Goal: Information Seeking & Learning: Learn about a topic

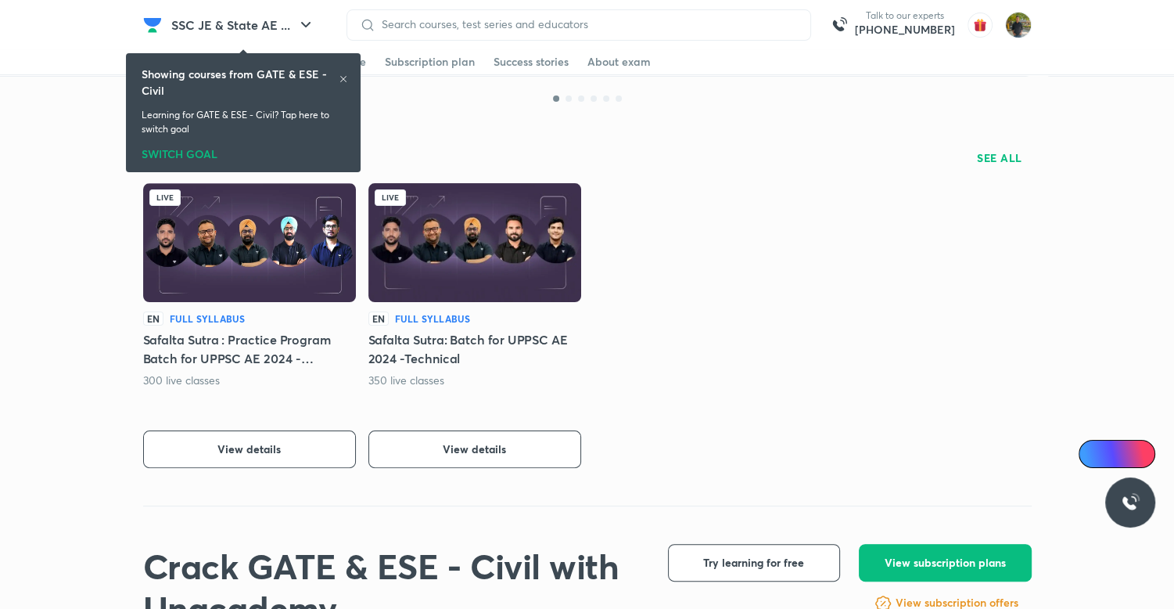
scroll to position [286, 0]
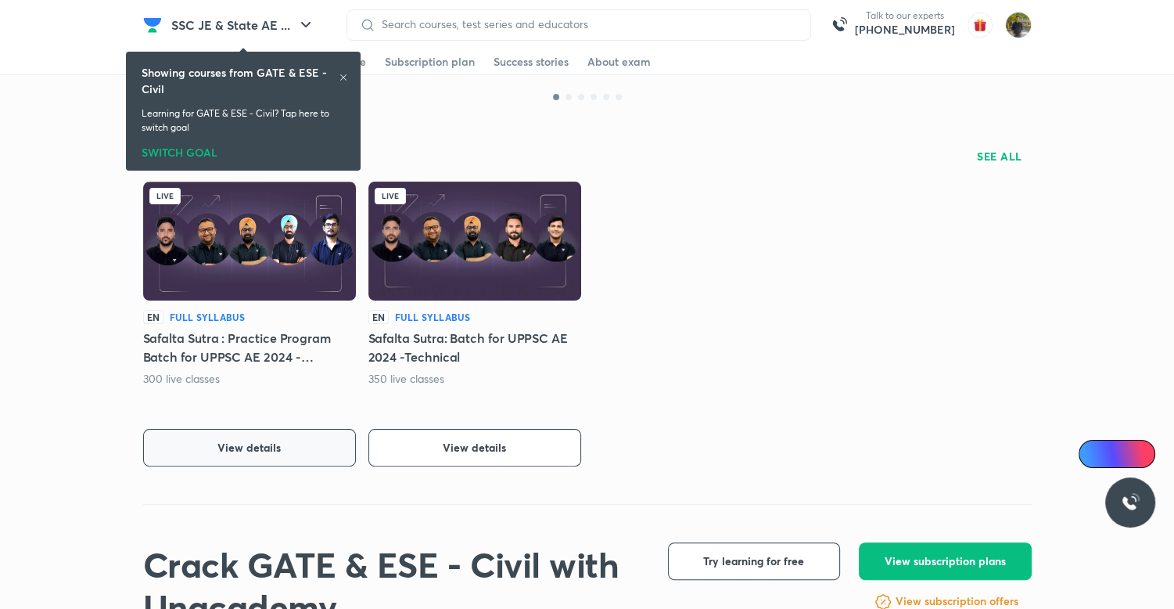
click at [310, 445] on button "View details" at bounding box center [249, 448] width 213 height 38
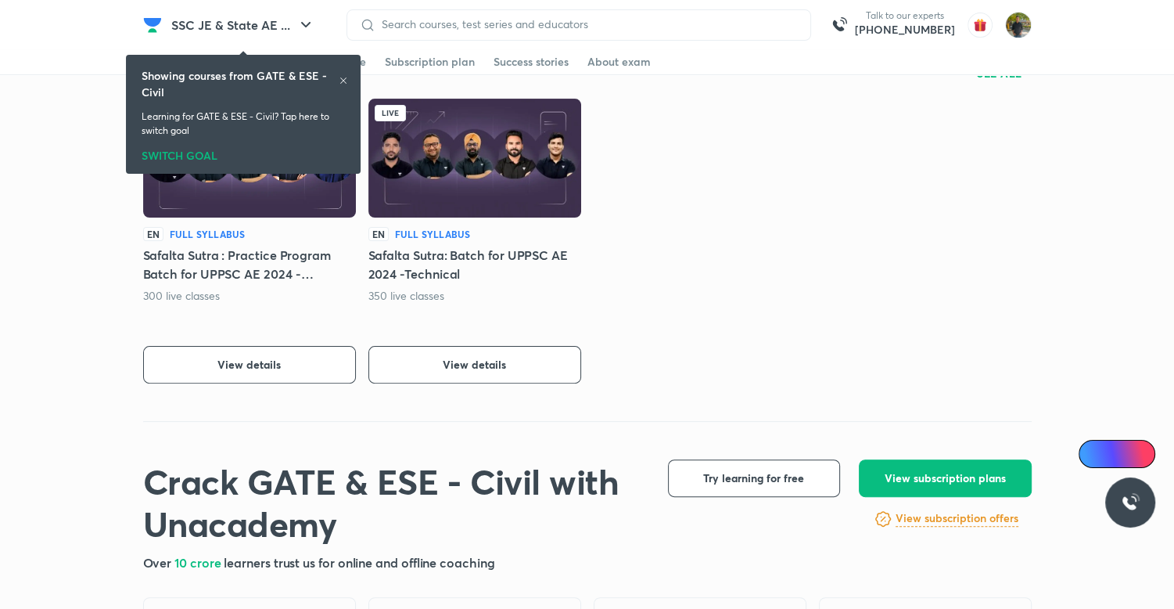
scroll to position [372, 0]
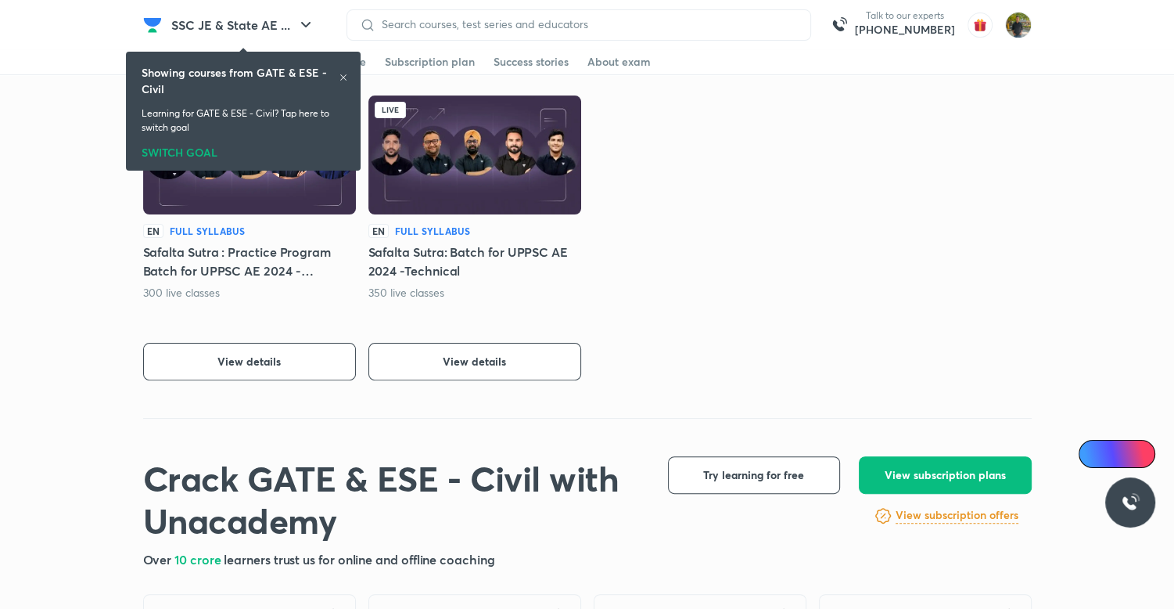
click at [341, 73] on icon at bounding box center [343, 77] width 9 height 9
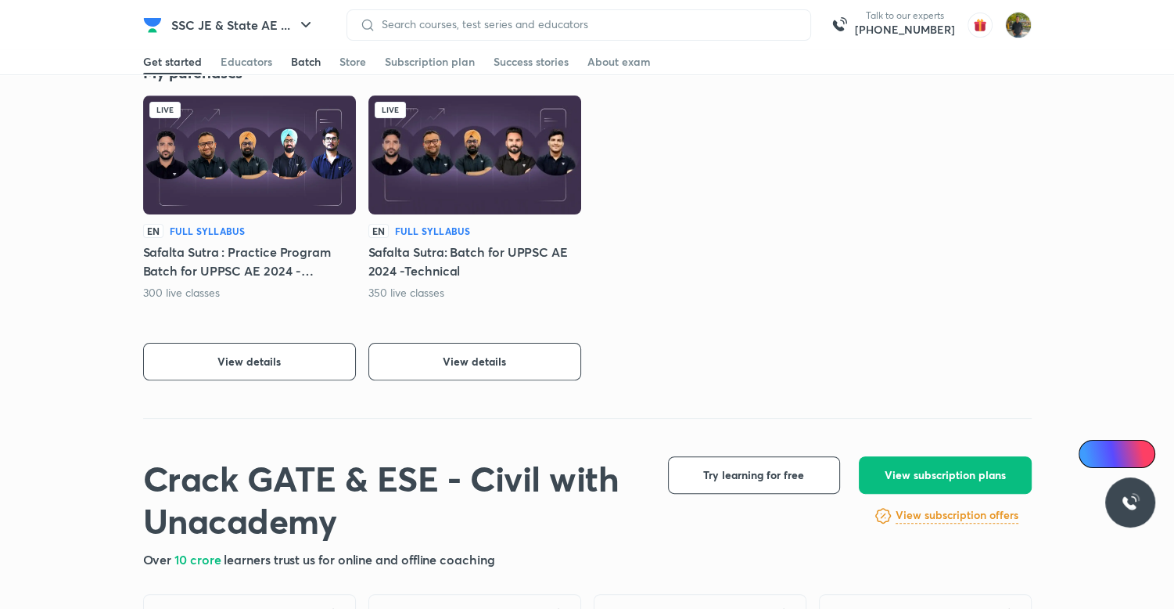
click at [307, 63] on div "Batch" at bounding box center [306, 62] width 30 height 16
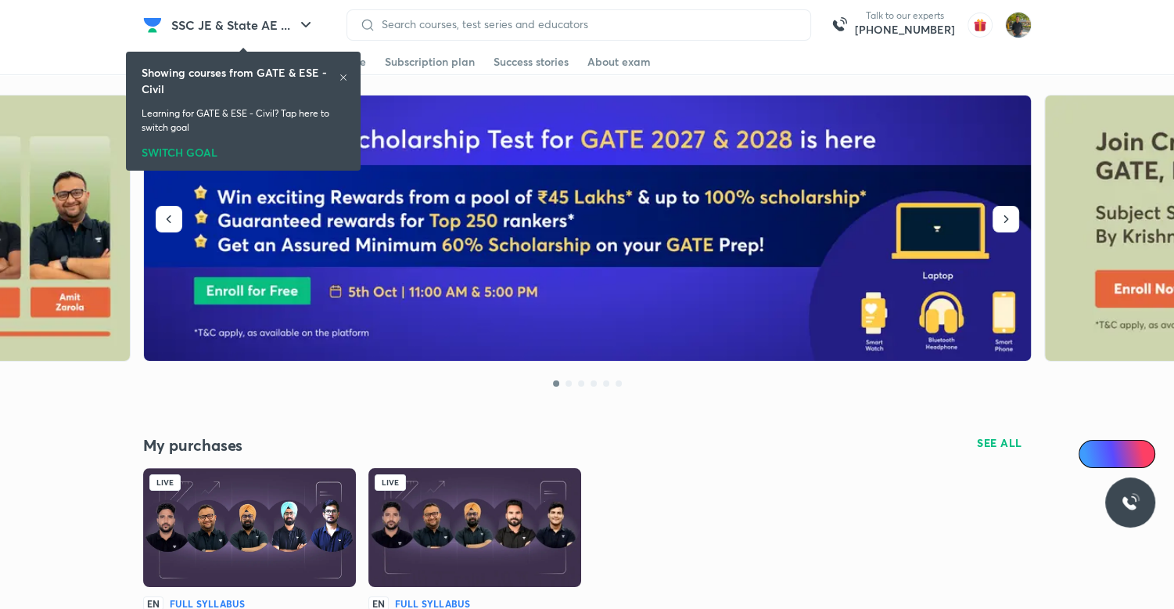
click at [342, 73] on icon at bounding box center [343, 77] width 9 height 9
click at [336, 71] on h6 "Showing courses from GATE & ESE - Civil" at bounding box center [240, 80] width 197 height 33
click at [339, 74] on icon at bounding box center [343, 77] width 9 height 9
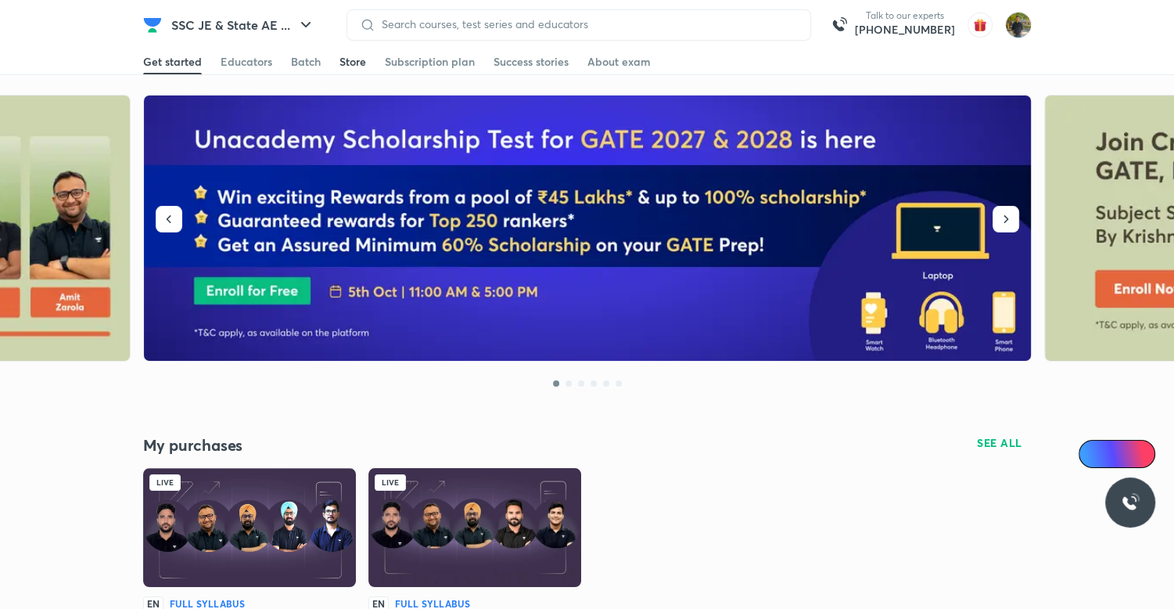
click at [361, 59] on div "Store" at bounding box center [353, 62] width 27 height 16
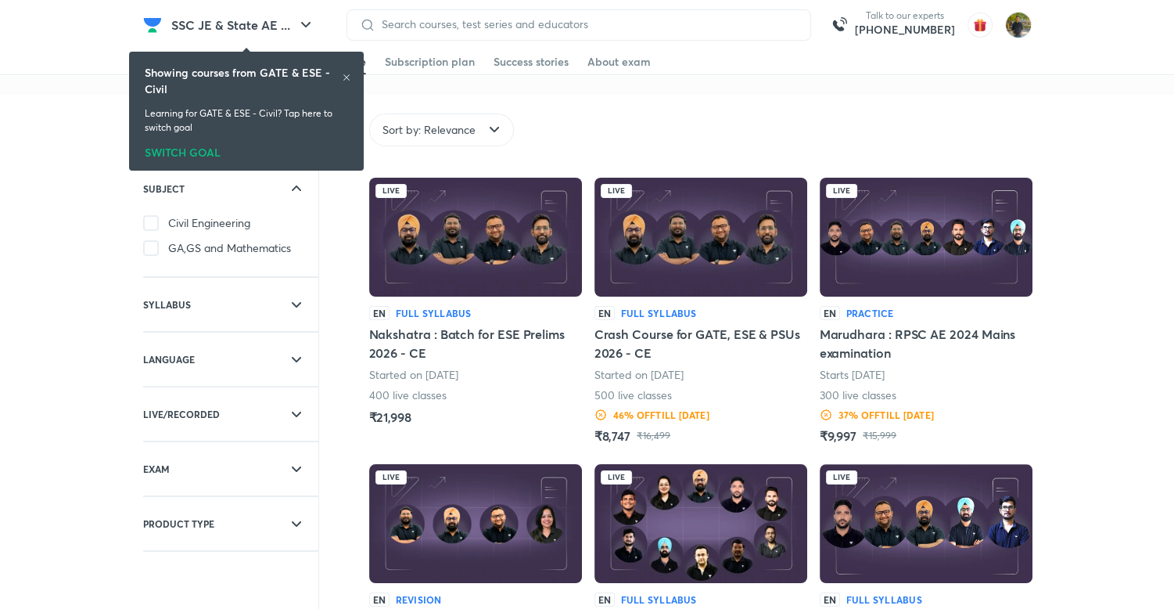
click at [200, 148] on div "SWITCH GOAL" at bounding box center [246, 149] width 203 height 17
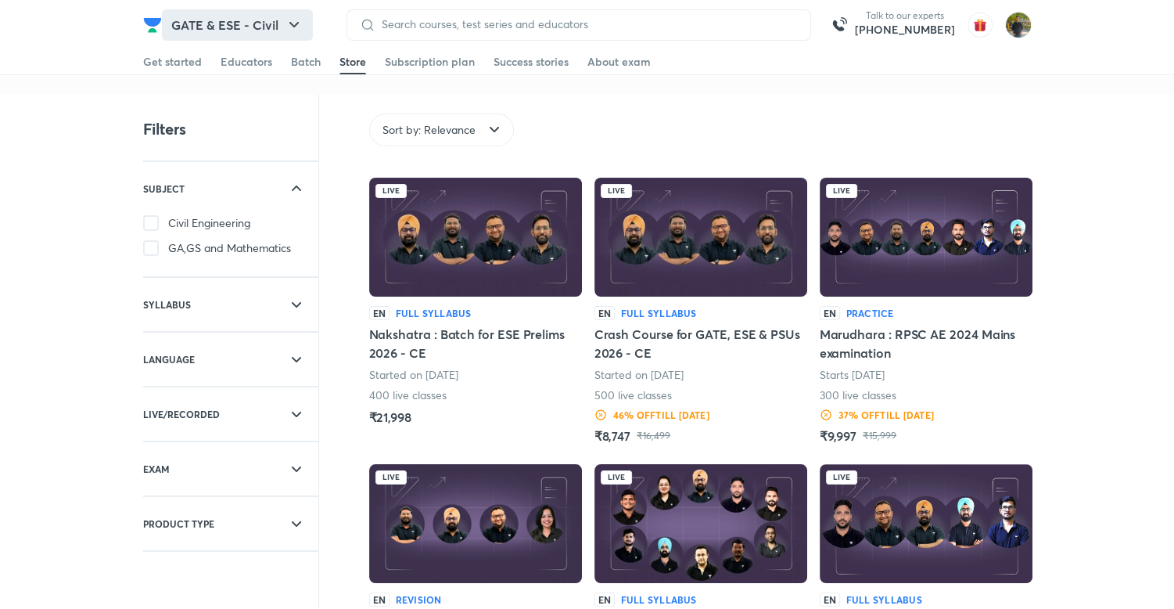
click at [270, 27] on button "GATE & ESE - Civil" at bounding box center [237, 24] width 151 height 31
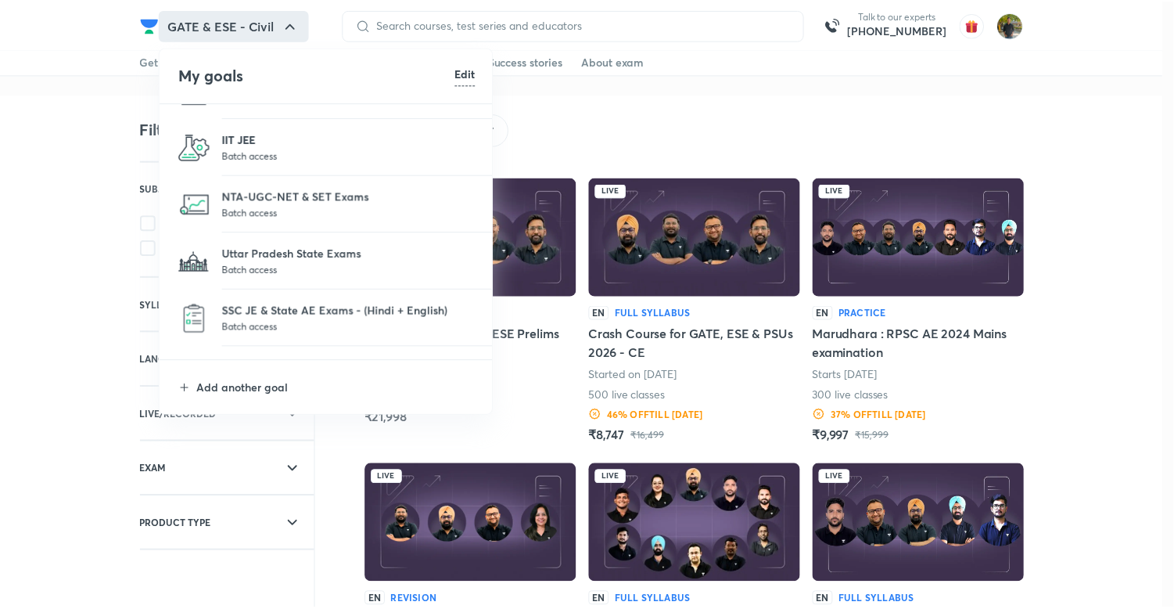
scroll to position [144, 0]
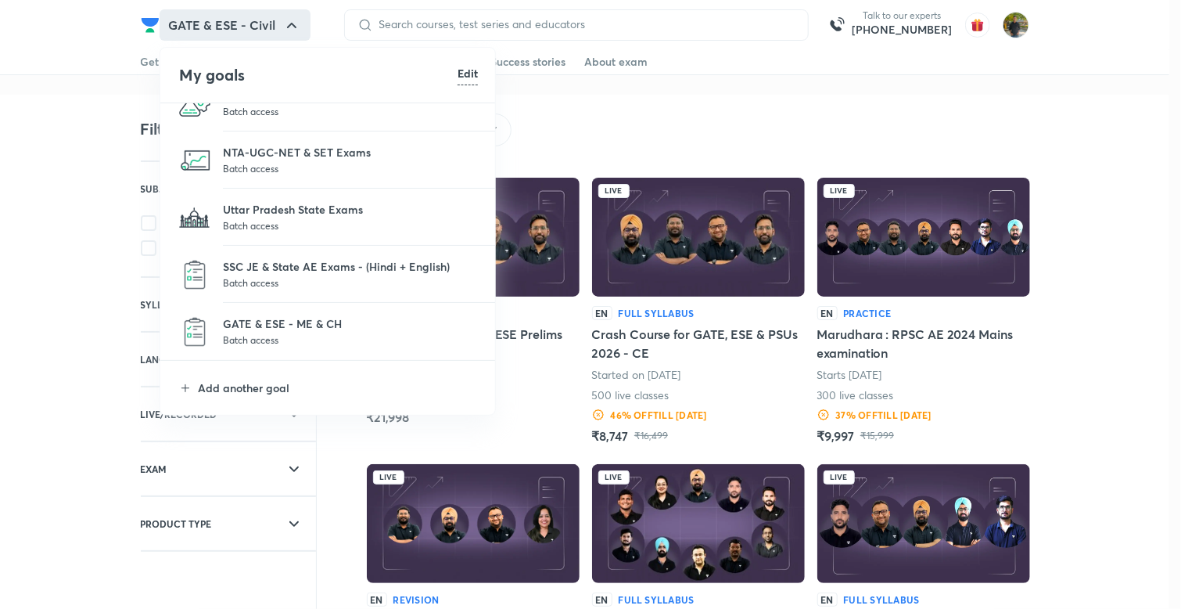
click at [307, 293] on li "SSC JE & State AE Exams - (Hindi + English) Batch access" at bounding box center [328, 274] width 336 height 57
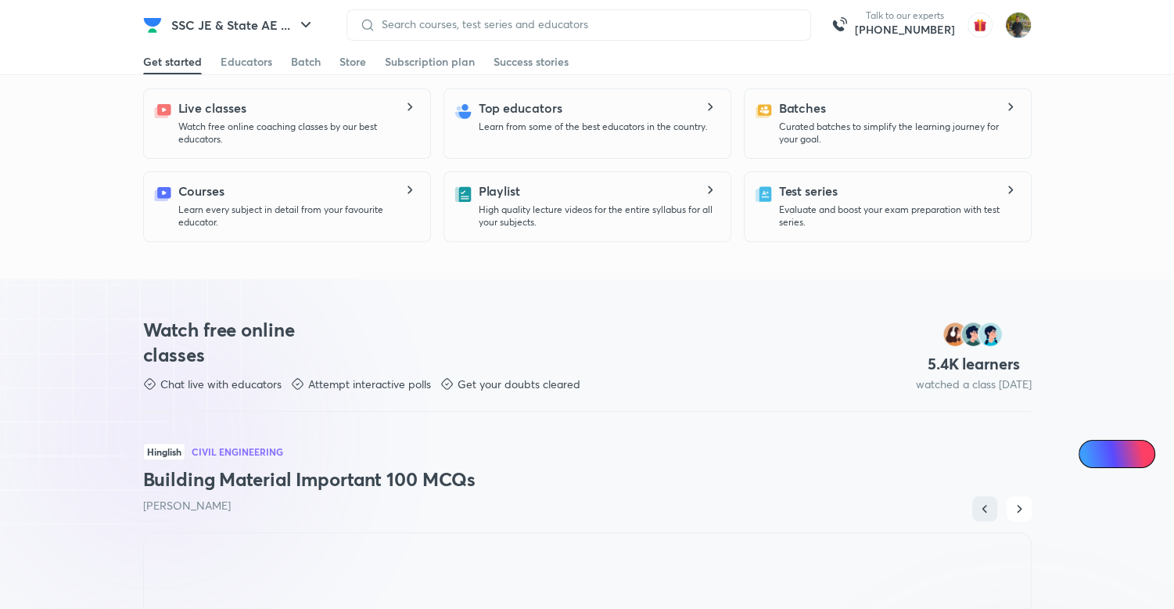
scroll to position [523, 0]
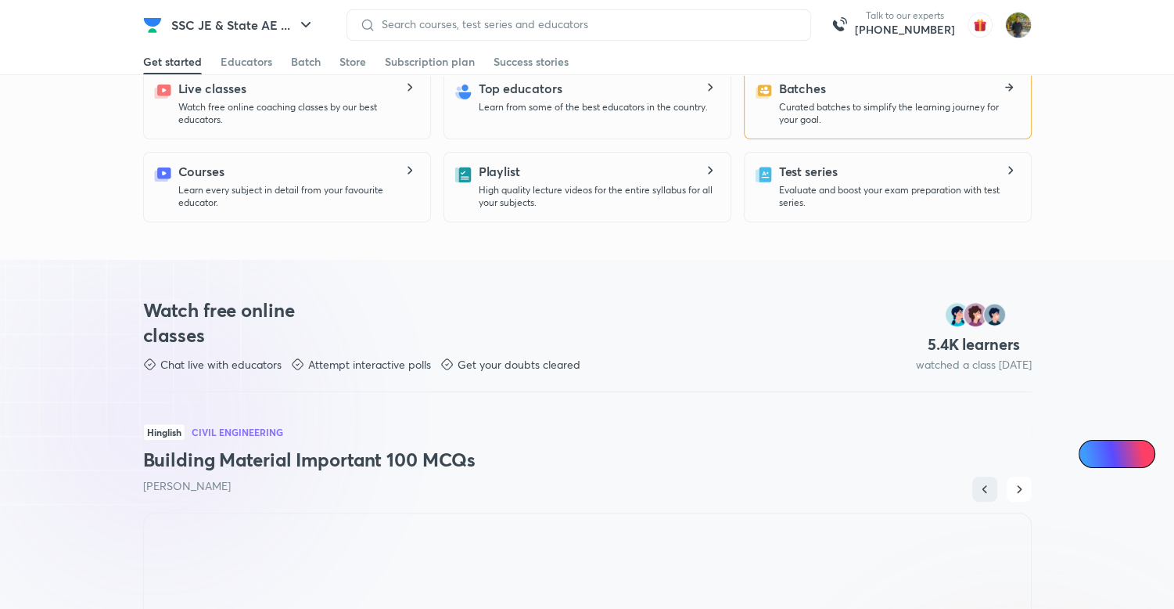
click at [813, 99] on div "Batches Curated batches to simplify the learning journey for your goal." at bounding box center [898, 102] width 239 height 47
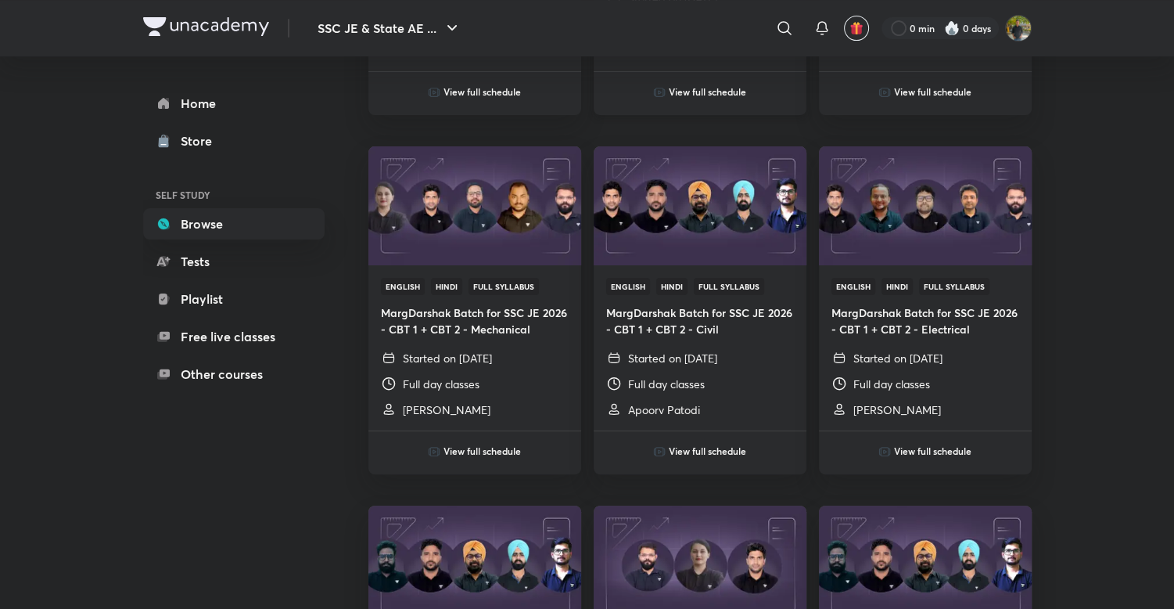
scroll to position [440, 0]
click at [714, 238] on img at bounding box center [699, 203] width 217 height 121
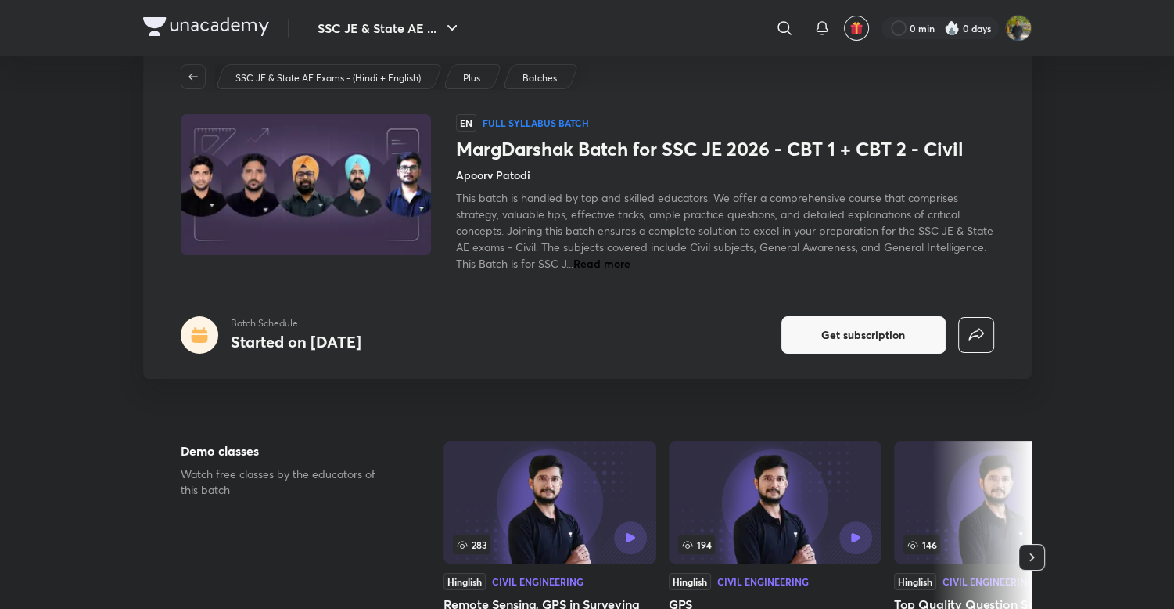
scroll to position [41, 0]
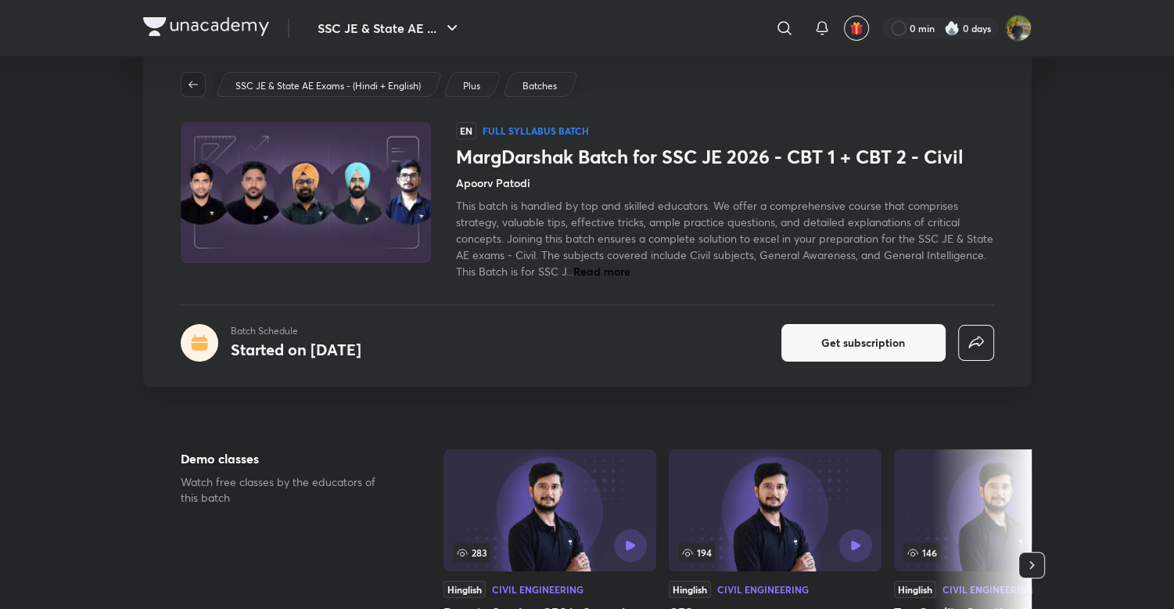
click at [194, 86] on icon "button" at bounding box center [193, 84] width 13 height 13
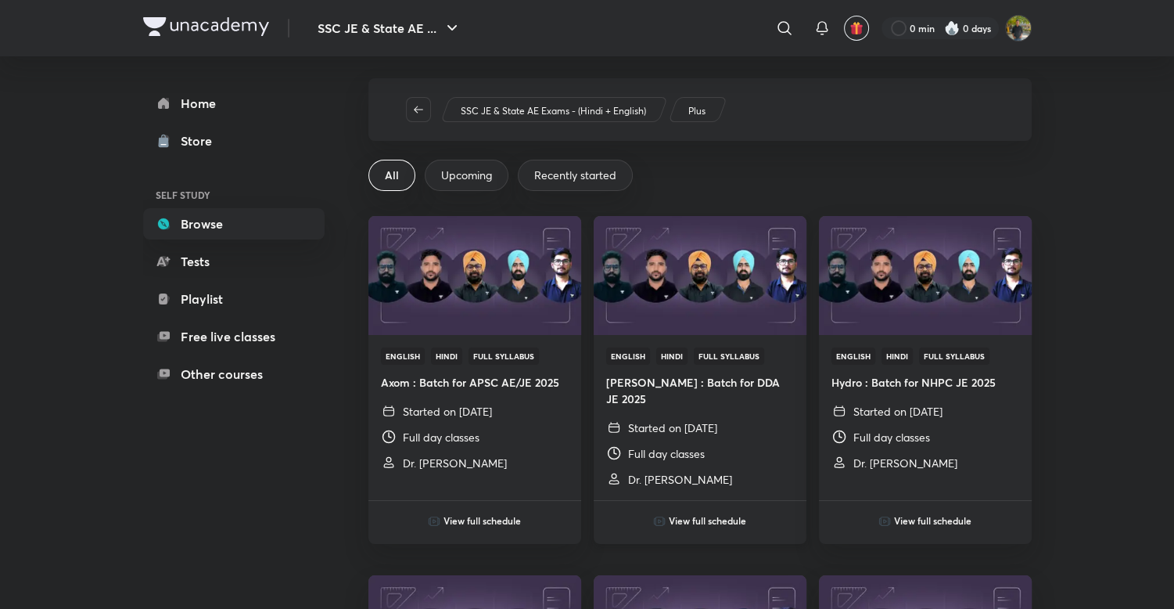
scroll to position [6, 0]
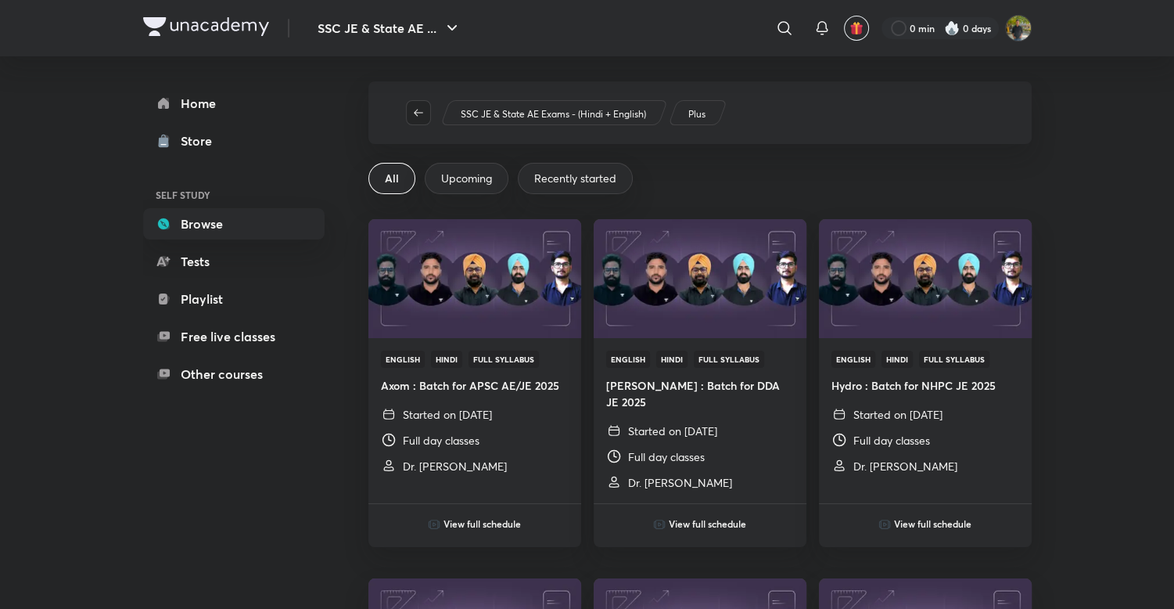
click at [419, 104] on button "button" at bounding box center [418, 112] width 25 height 25
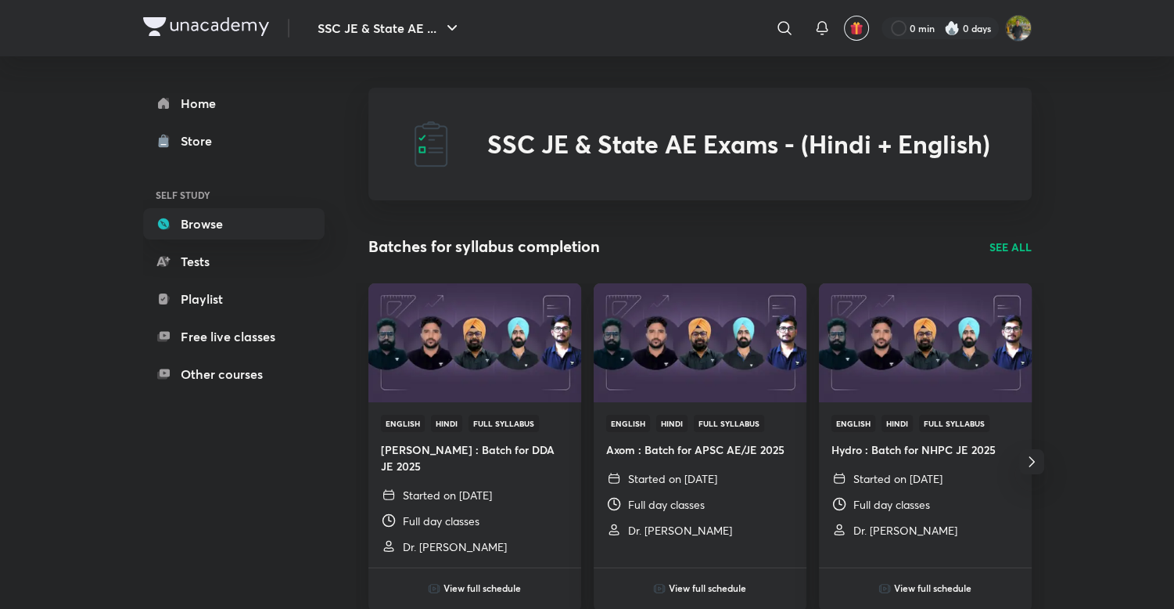
drag, startPoint x: 419, startPoint y: 104, endPoint x: 413, endPoint y: 156, distance: 51.9
click at [413, 156] on div "SSC JE & State AE Exams - (Hindi + English)" at bounding box center [699, 144] width 663 height 113
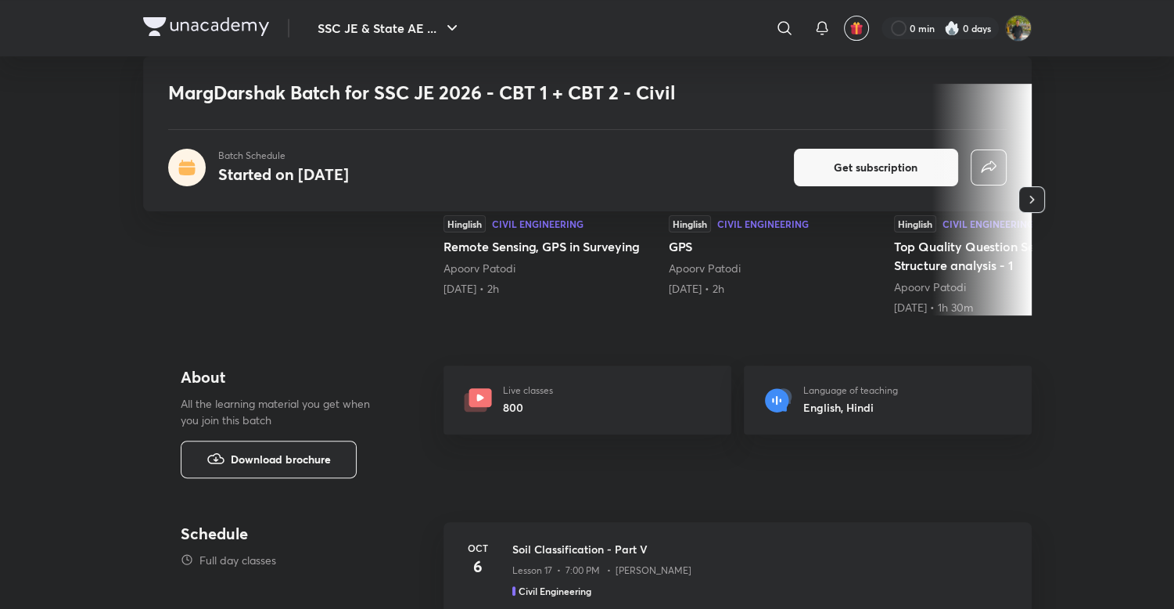
scroll to position [407, 0]
click at [343, 455] on button "Download brochure" at bounding box center [269, 459] width 176 height 38
click at [343, 451] on button "Download brochure" at bounding box center [269, 459] width 176 height 38
click at [297, 264] on div "Demo classes Watch free classes by the educators of this batch" at bounding box center [287, 202] width 213 height 238
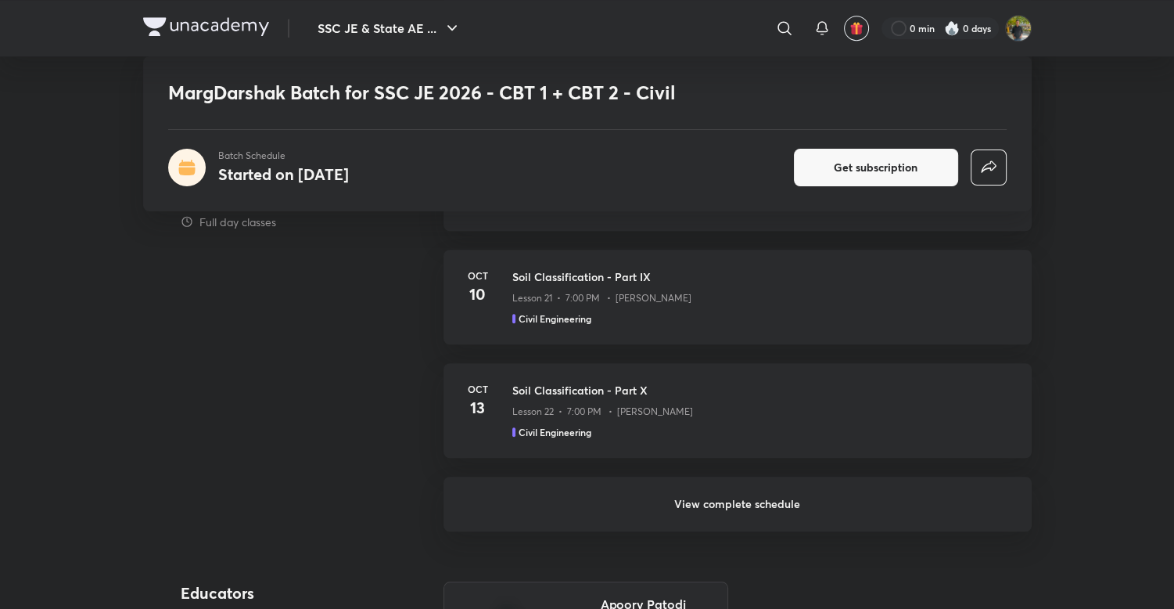
scroll to position [1120, 0]
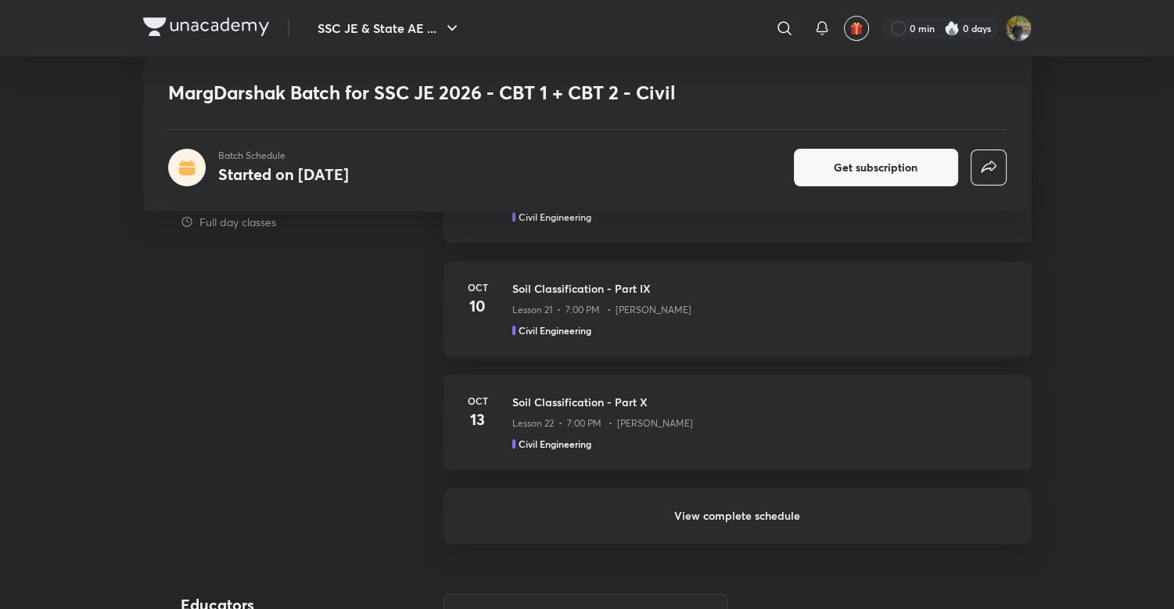
click at [745, 505] on h6 "View complete schedule" at bounding box center [738, 515] width 588 height 55
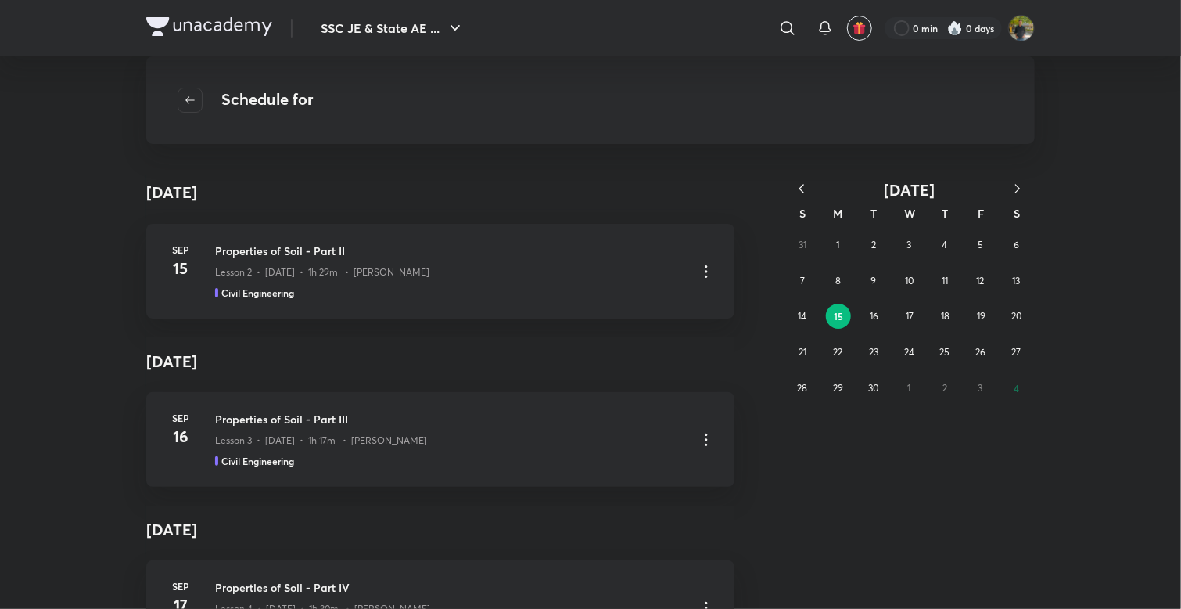
click at [805, 182] on icon "button" at bounding box center [802, 189] width 16 height 16
click at [845, 385] on button "25" at bounding box center [837, 388] width 25 height 25
click at [801, 180] on button "button" at bounding box center [802, 190] width 34 height 20
click at [462, 268] on div "Lesson 1 • Sep 12 • 51m • Apoorv Patodi" at bounding box center [449, 269] width 469 height 20
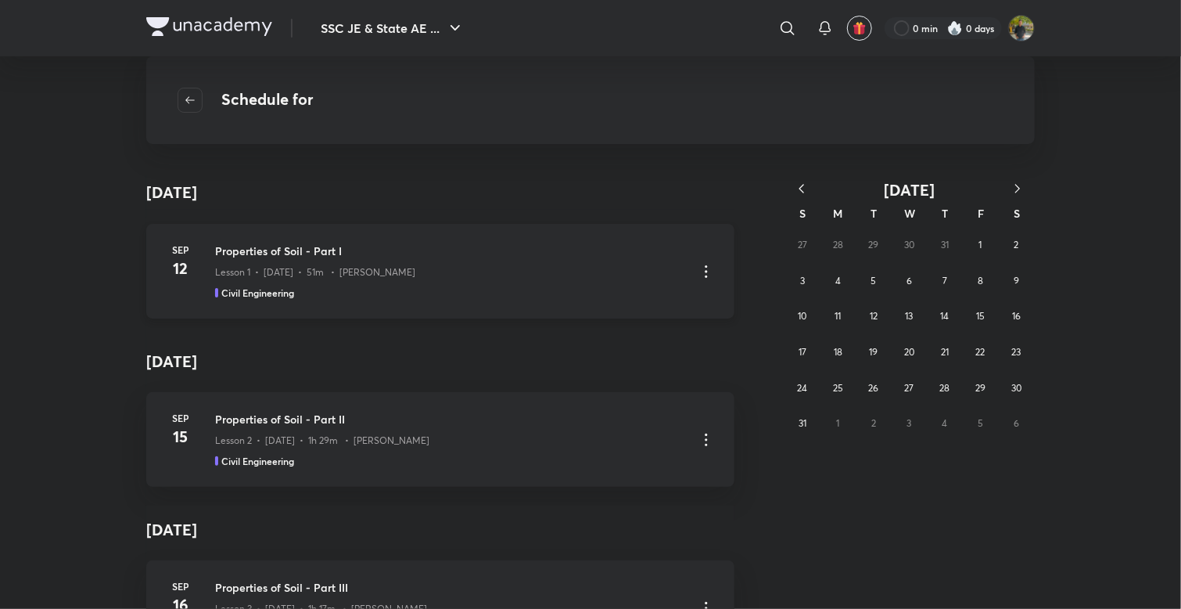
click at [462, 268] on div "Lesson 1 • Sep 12 • 51m • Apoorv Patodi" at bounding box center [449, 269] width 469 height 20
click at [191, 94] on icon "button" at bounding box center [190, 100] width 13 height 13
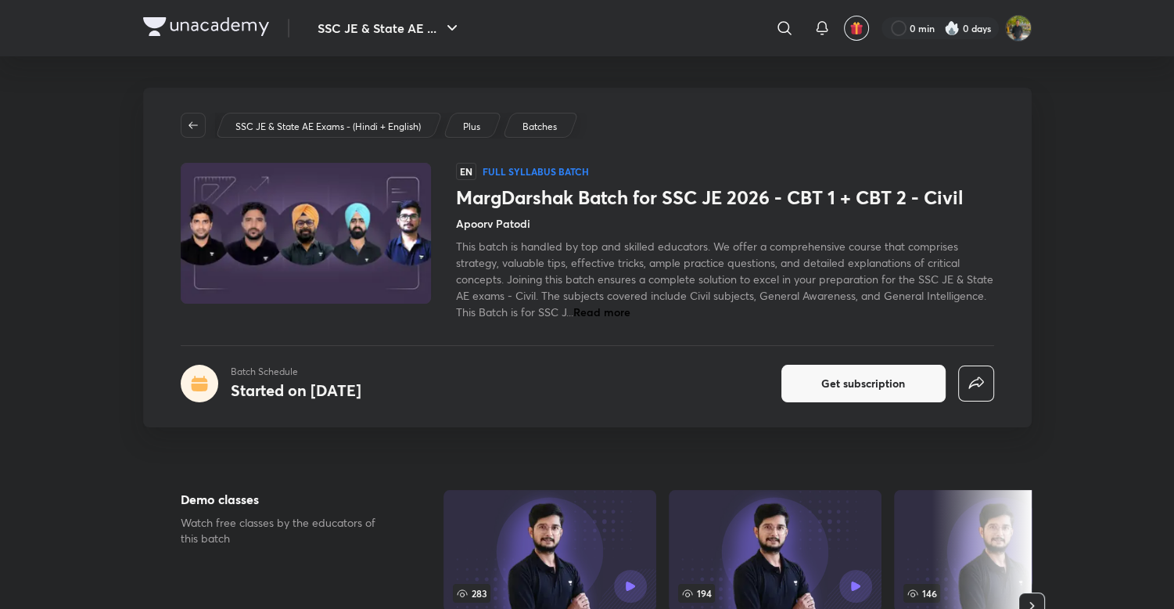
click at [430, 401] on div "SSC JE & State AE Exams - (Hindi + English) Plus Batches EN Full Syllabus Batch…" at bounding box center [587, 258] width 889 height 340
click at [196, 113] on button "button" at bounding box center [193, 125] width 25 height 25
